Goal: Share content

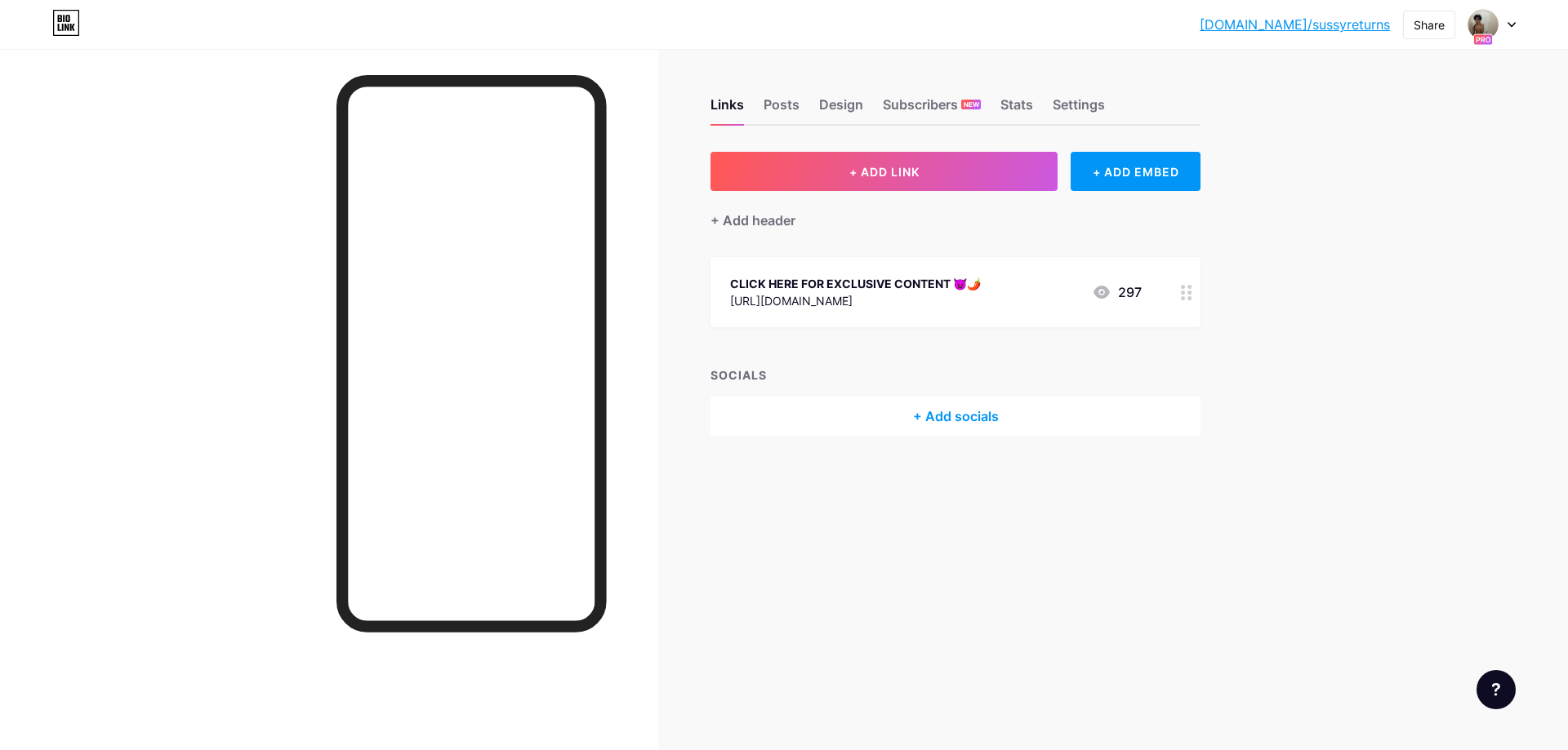
click at [1510, 24] on icon at bounding box center [1511, 25] width 9 height 6
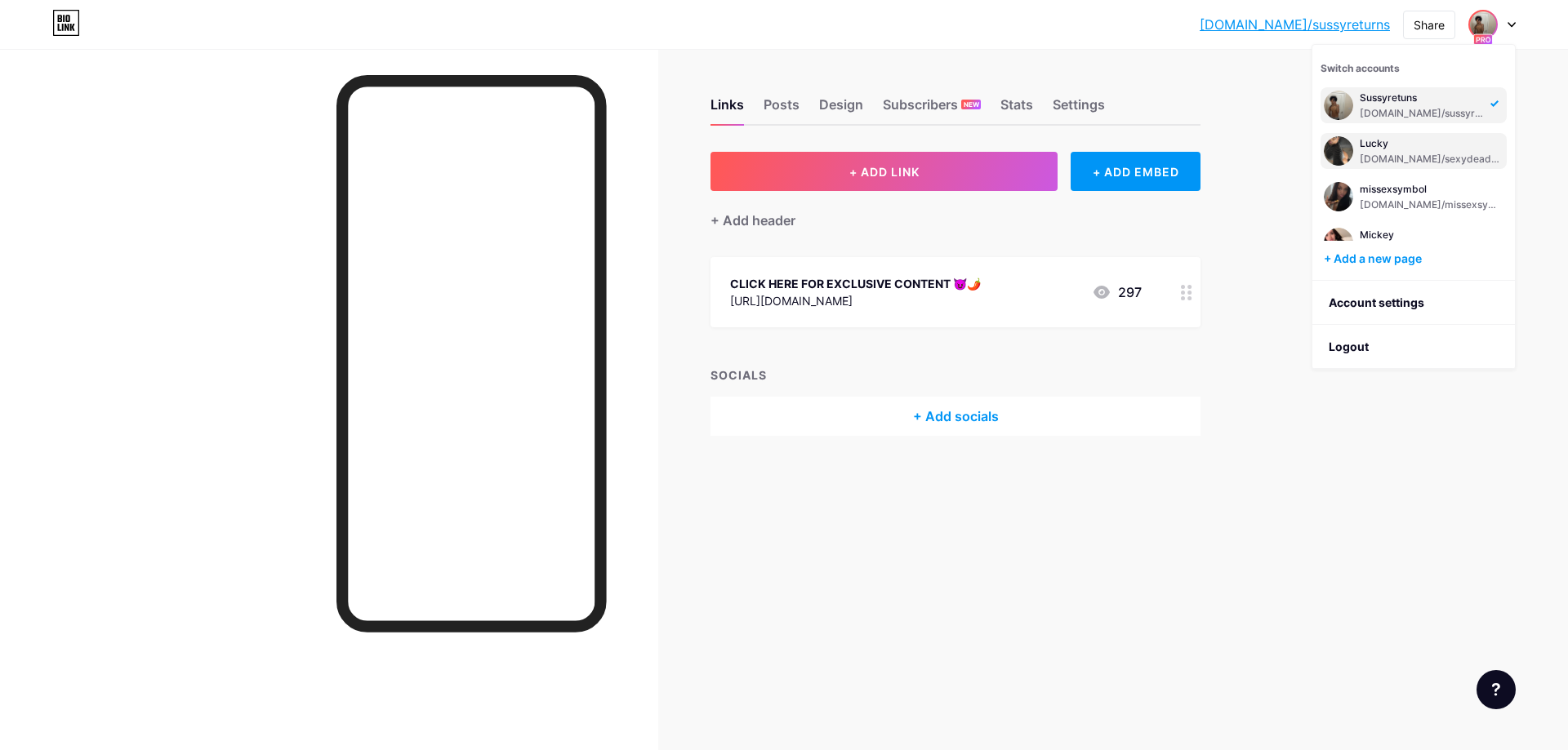
click at [1442, 162] on div "[DOMAIN_NAME]/sexydeaddd" at bounding box center [1431, 159] width 144 height 13
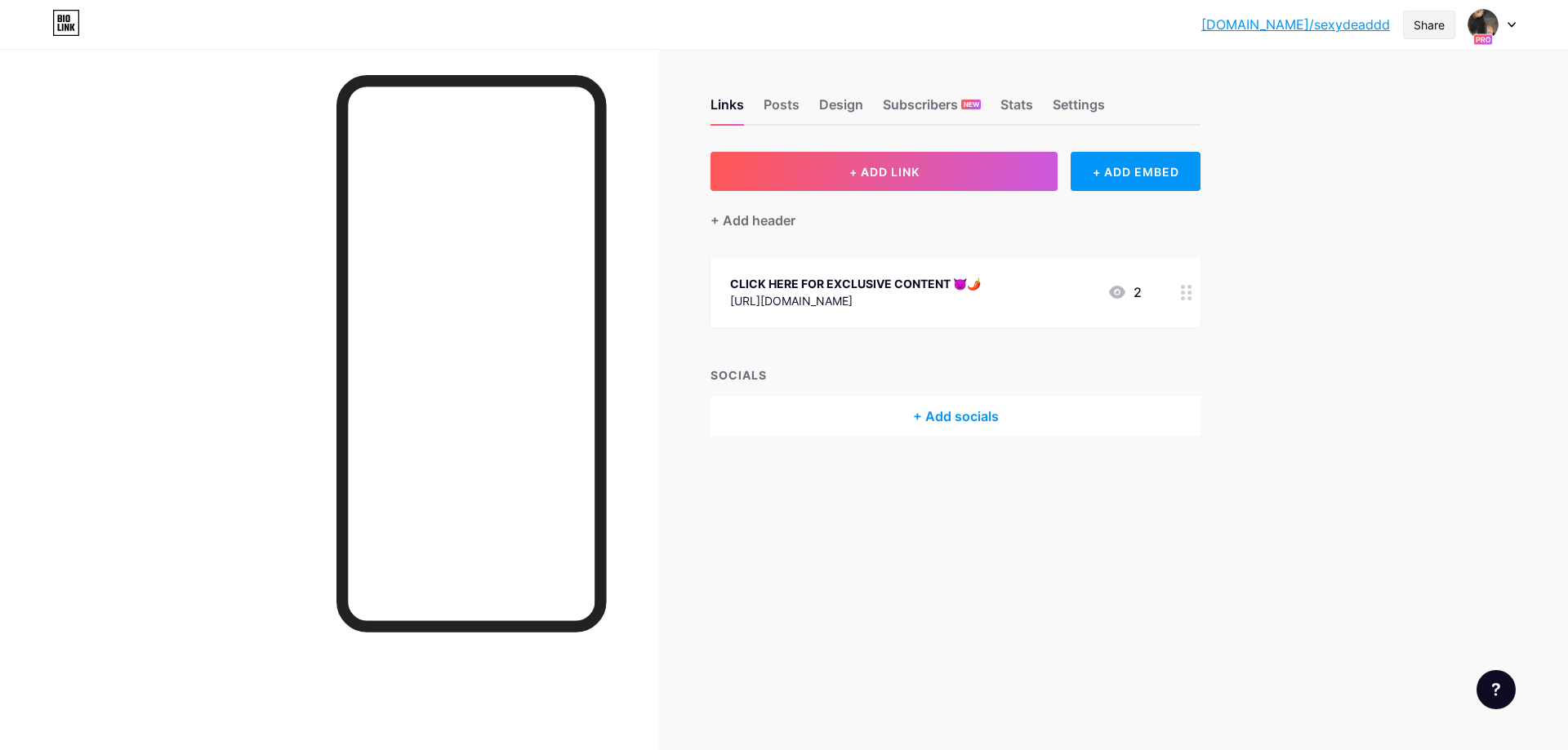
click at [1424, 19] on div "Share" at bounding box center [1428, 25] width 31 height 17
click at [1296, 86] on div "Copy link" at bounding box center [1293, 84] width 60 height 20
